Goal: Book appointment/travel/reservation

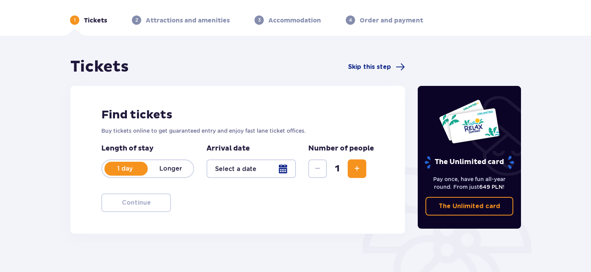
scroll to position [39, 0]
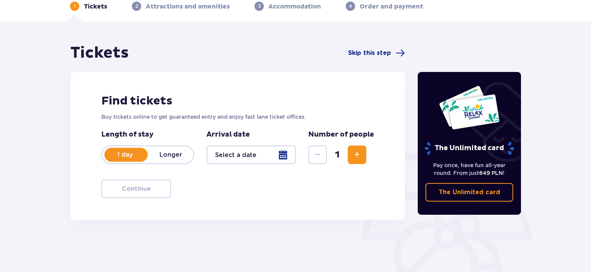
click at [224, 157] on div at bounding box center [251, 154] width 89 height 19
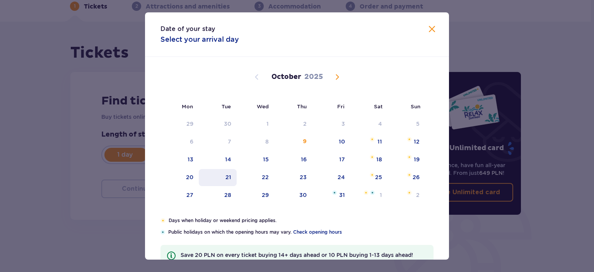
click at [229, 173] on div "21" at bounding box center [229, 177] width 6 height 8
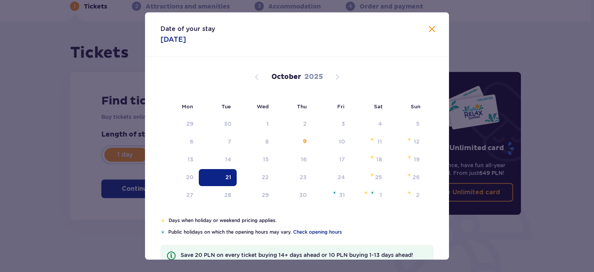
type input "[DATE]"
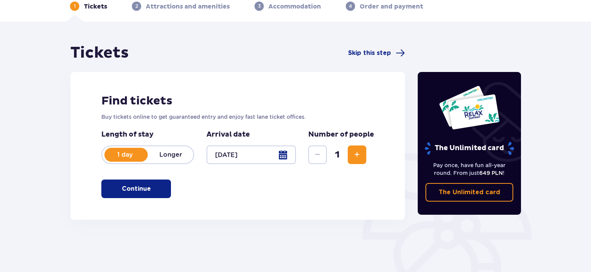
click at [350, 152] on button "Increase" at bounding box center [357, 154] width 19 height 19
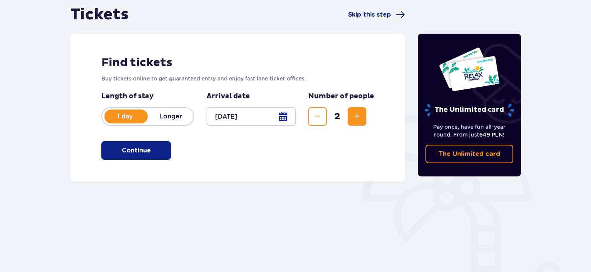
scroll to position [77, 0]
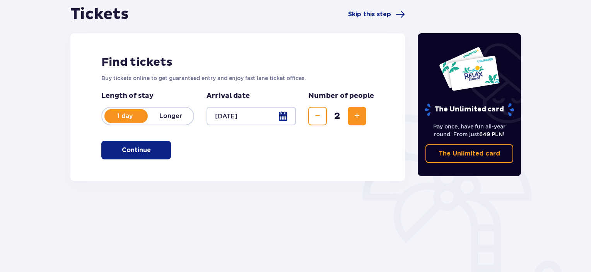
click at [159, 153] on button "Continue" at bounding box center [136, 150] width 70 height 19
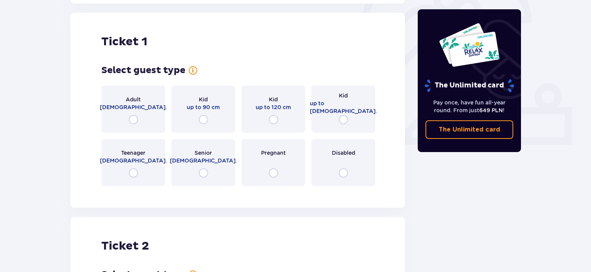
scroll to position [258, 0]
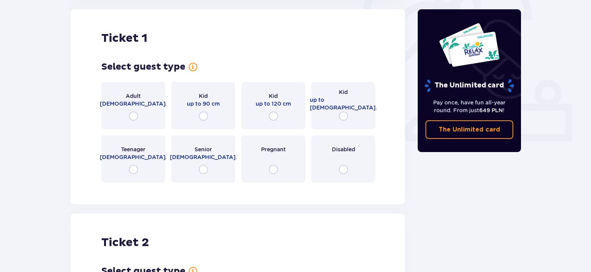
click at [133, 114] on input "radio" at bounding box center [133, 115] width 9 height 9
radio input "true"
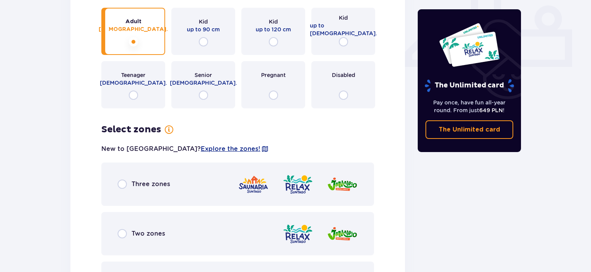
scroll to position [408, 0]
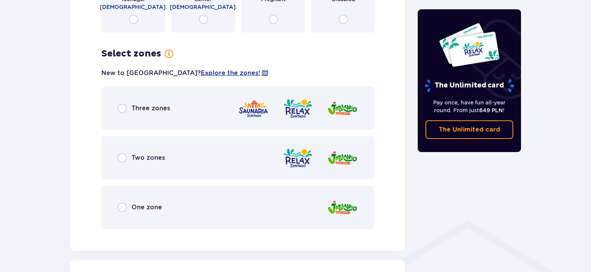
click at [125, 157] on input "radio" at bounding box center [122, 157] width 9 height 9
radio input "true"
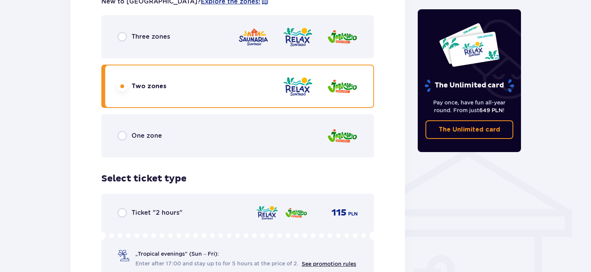
scroll to position [531, 0]
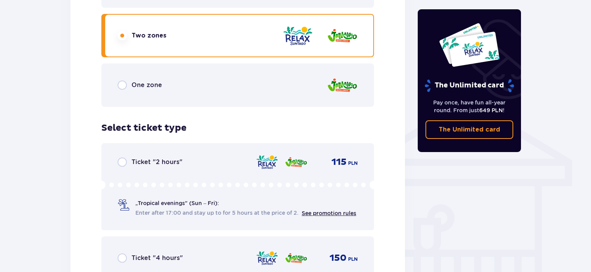
click at [125, 161] on input "radio" at bounding box center [122, 161] width 9 height 9
radio input "true"
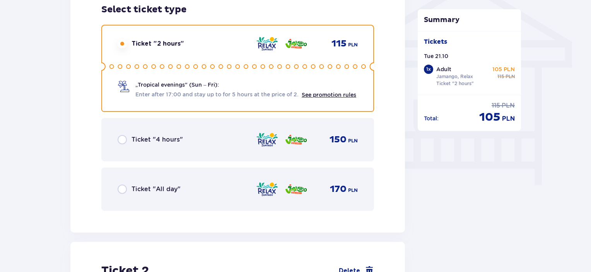
scroll to position [572, 0]
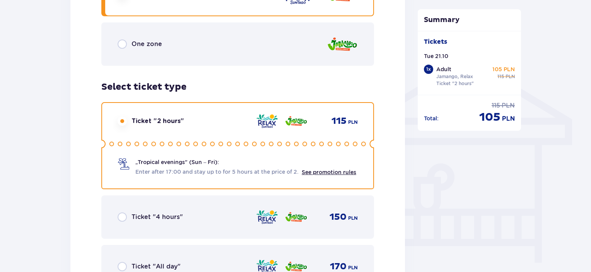
click at [122, 121] on input "radio" at bounding box center [122, 120] width 9 height 9
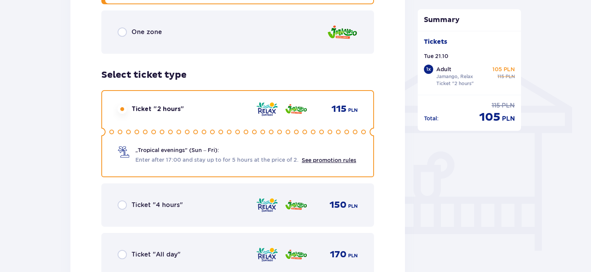
scroll to position [688, 0]
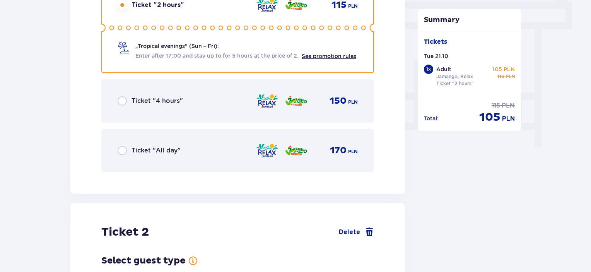
click at [125, 152] on input "radio" at bounding box center [122, 150] width 9 height 9
radio input "true"
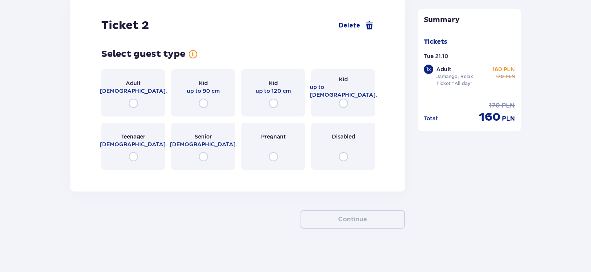
scroll to position [897, 0]
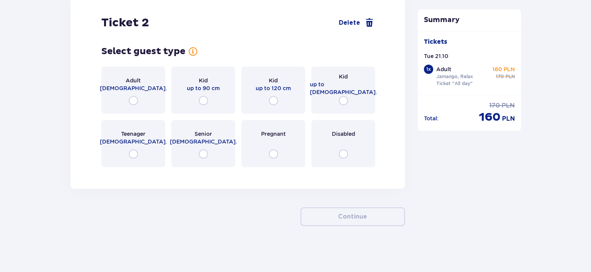
click at [202, 156] on input "radio" at bounding box center [203, 153] width 9 height 9
radio input "true"
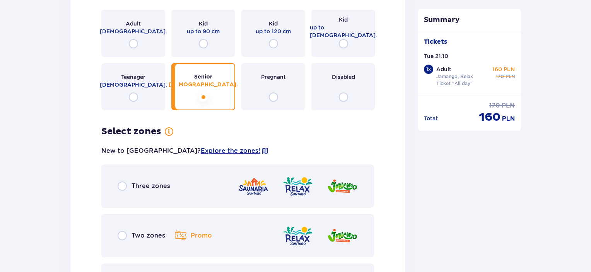
click at [136, 50] on div "Adult [DEMOGRAPHIC_DATA]." at bounding box center [133, 33] width 64 height 47
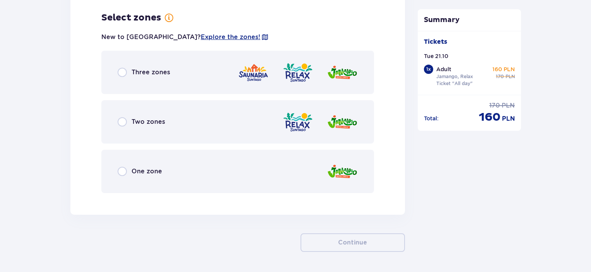
scroll to position [1070, 0]
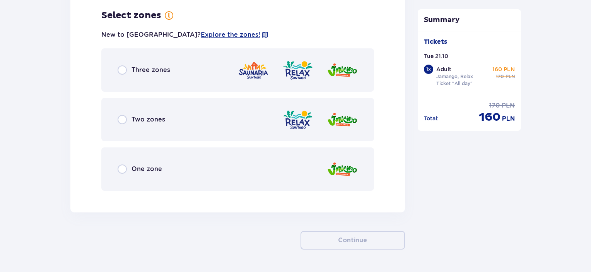
click at [128, 114] on div "Two zones" at bounding box center [237, 119] width 273 height 43
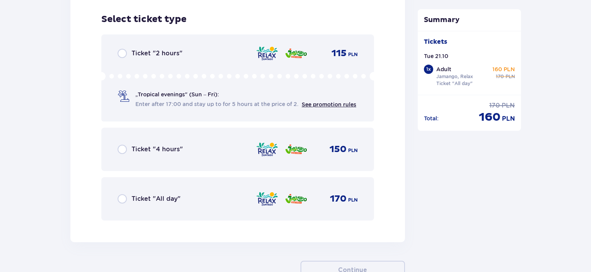
scroll to position [1266, 0]
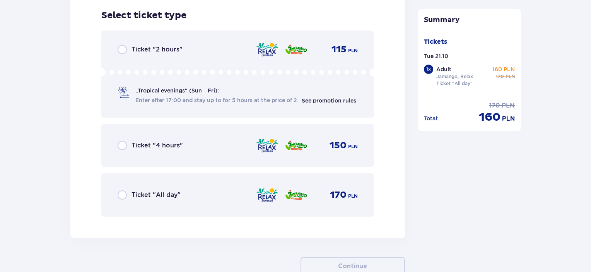
click at [119, 194] on input "radio" at bounding box center [122, 194] width 9 height 9
radio input "true"
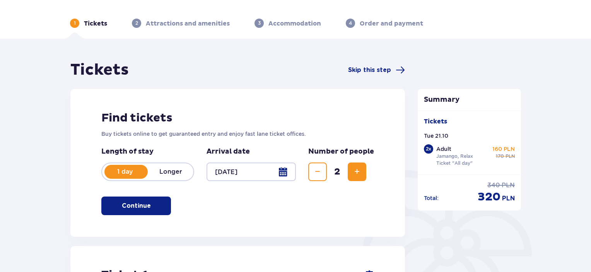
scroll to position [0, 0]
